Goal: Task Accomplishment & Management: Complete application form

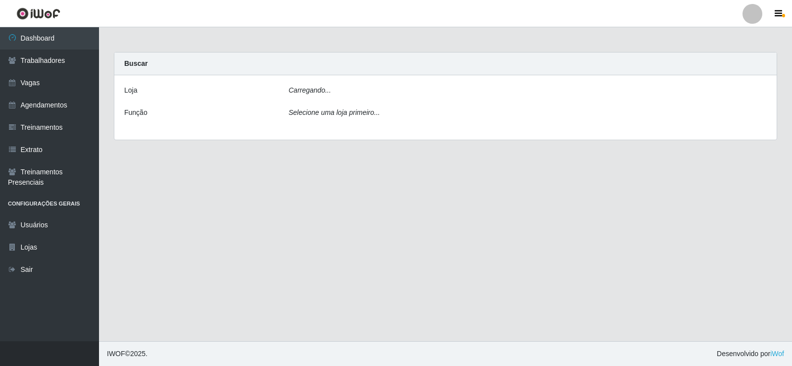
click at [381, 85] on div "Carregando..." at bounding box center [527, 92] width 493 height 14
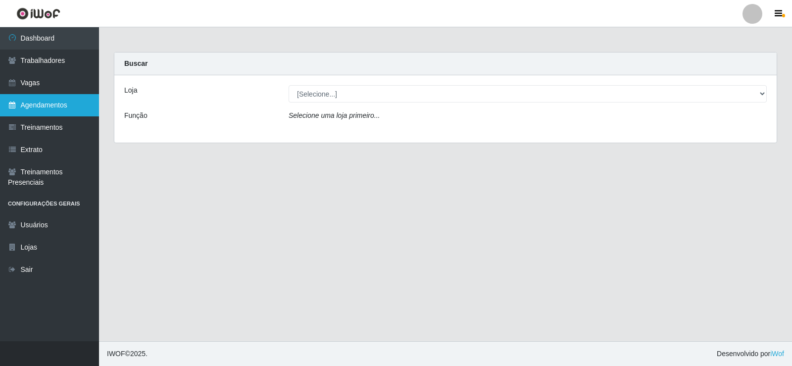
click at [53, 112] on link "Agendamentos" at bounding box center [49, 105] width 99 height 22
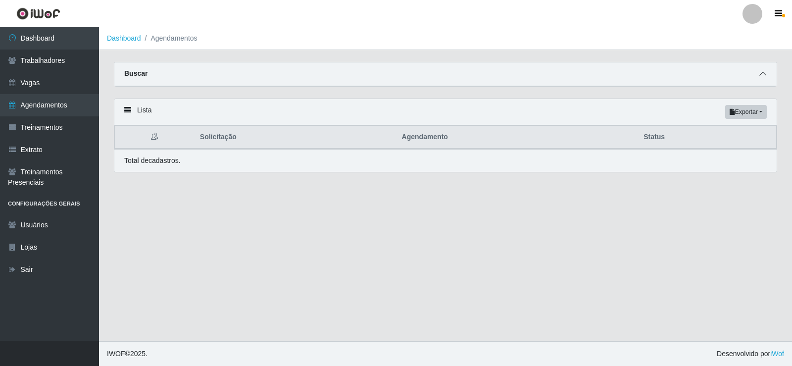
click at [761, 75] on icon at bounding box center [763, 73] width 7 height 7
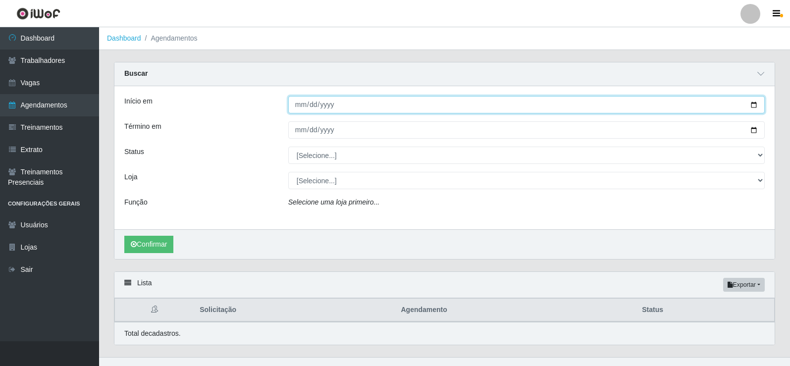
click at [749, 110] on input "Início em" at bounding box center [526, 104] width 476 height 17
click at [752, 103] on input "Início em" at bounding box center [526, 104] width 476 height 17
type input "[DATE]"
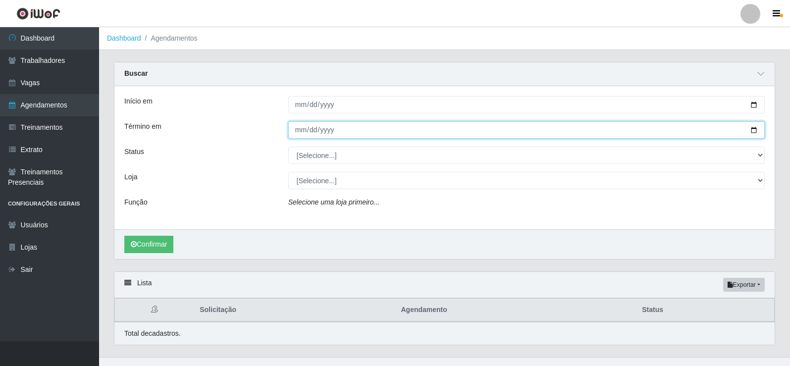
click at [754, 134] on input "Término em" at bounding box center [526, 129] width 476 height 17
type input "[DATE]"
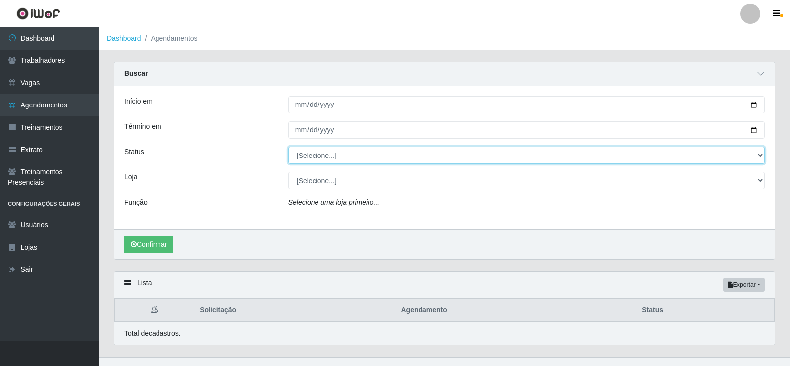
click at [356, 157] on select "[Selecione...] AGENDADO AGUARDANDO LIBERAR EM ANDAMENTO EM REVISÃO FINALIZADO C…" at bounding box center [526, 155] width 476 height 17
select select "AGENDADO"
click at [288, 147] on select "[Selecione...] AGENDADO AGUARDANDO LIBERAR EM ANDAMENTO EM REVISÃO FINALIZADO C…" at bounding box center [526, 155] width 476 height 17
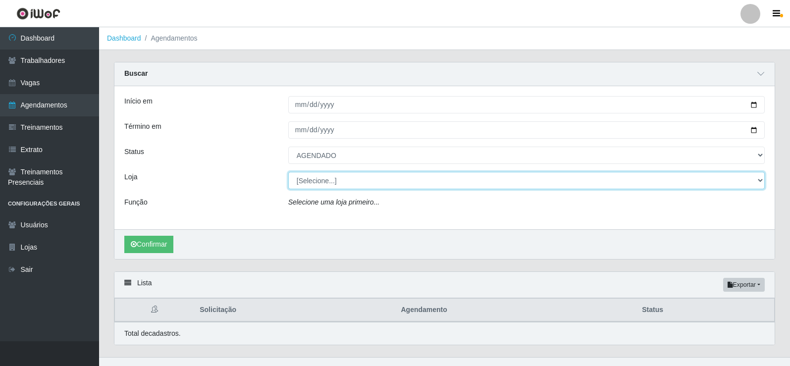
click at [339, 185] on select "[Selecione...] Necão Restaurante" at bounding box center [526, 180] width 476 height 17
select select "334"
click at [288, 172] on select "[Selecione...] Necão Restaurante" at bounding box center [526, 180] width 476 height 17
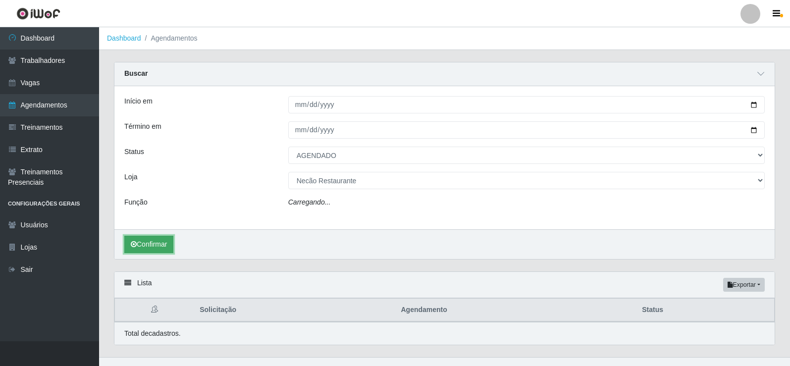
click at [154, 245] on button "Confirmar" at bounding box center [148, 244] width 49 height 17
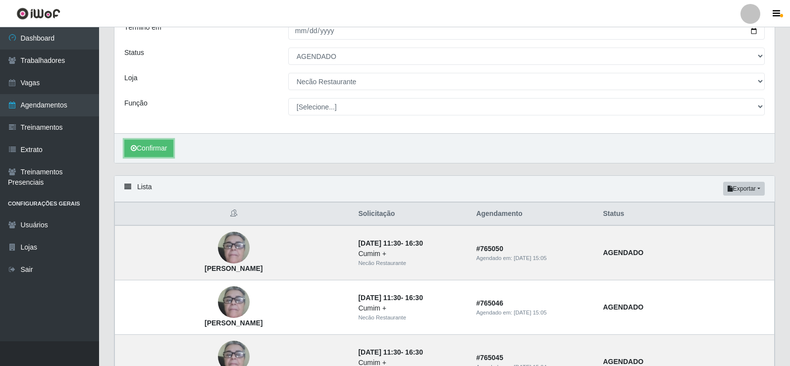
scroll to position [149, 0]
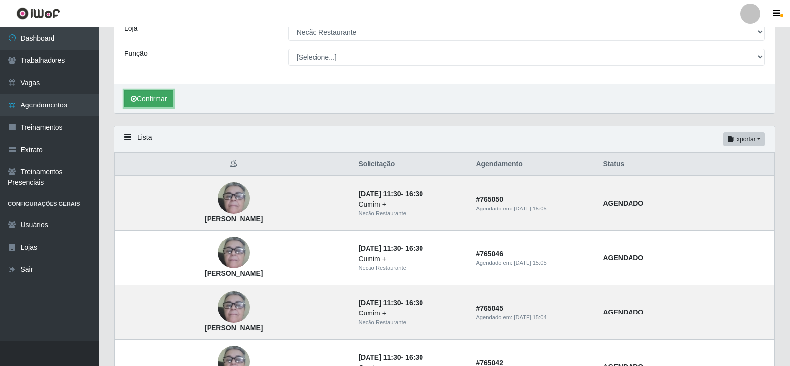
click at [152, 99] on button "Confirmar" at bounding box center [148, 98] width 49 height 17
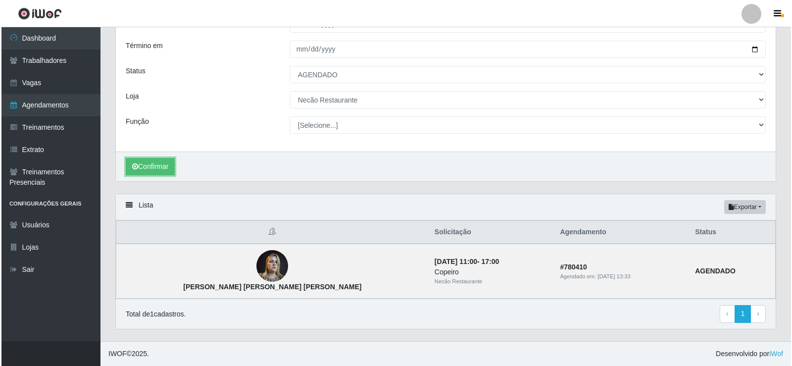
scroll to position [0, 0]
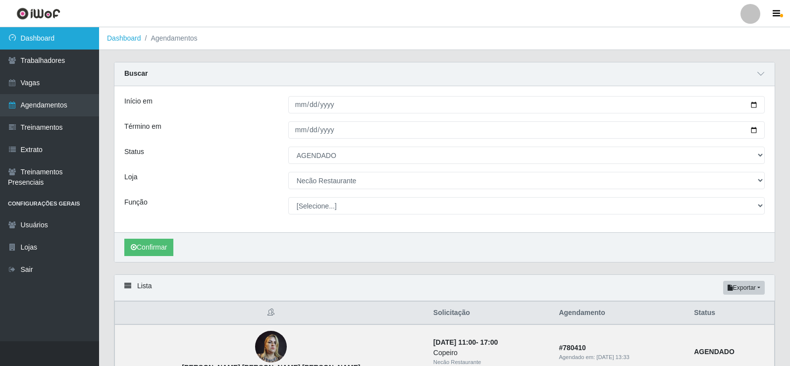
click at [78, 32] on link "Dashboard" at bounding box center [49, 38] width 99 height 22
